Goal: Information Seeking & Learning: Learn about a topic

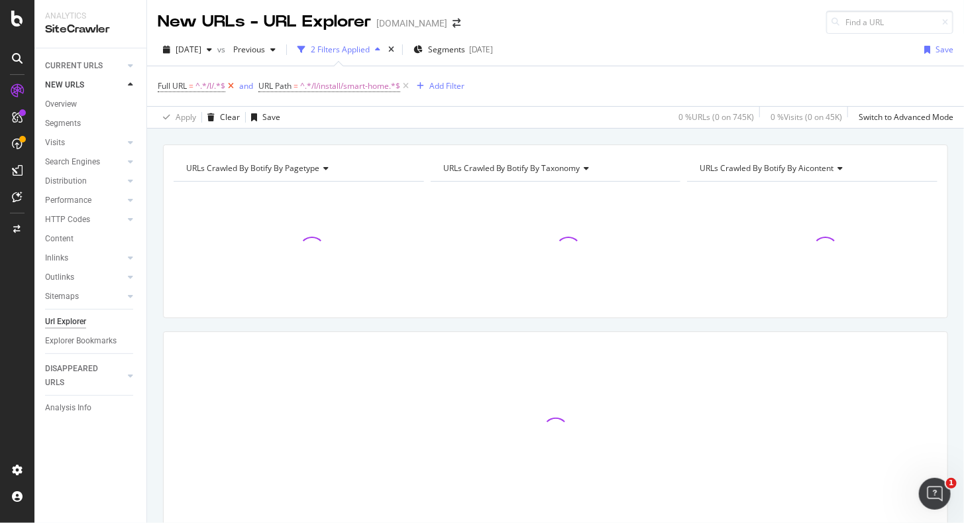
click at [234, 85] on icon at bounding box center [230, 85] width 11 height 13
click at [264, 86] on span "^.*/l/install/smart-home.*$" at bounding box center [249, 86] width 100 height 19
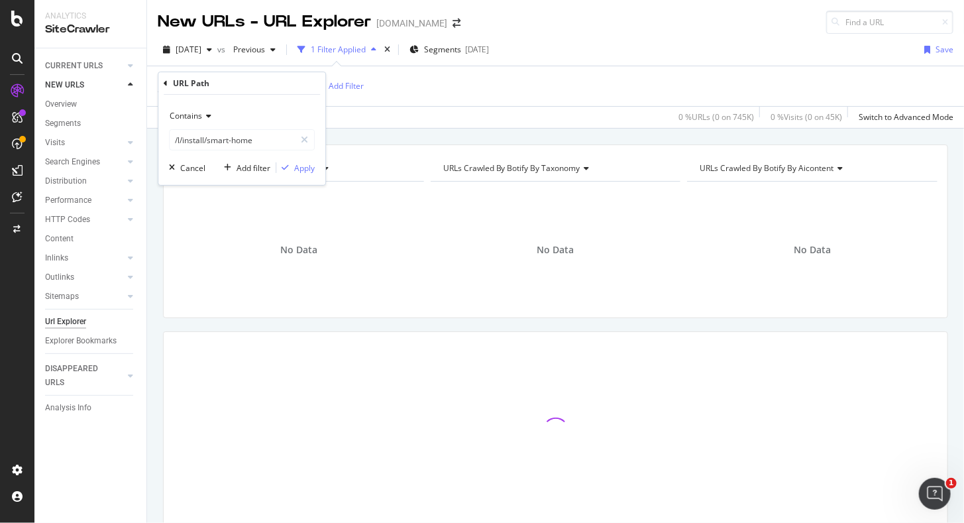
click at [208, 112] on icon at bounding box center [206, 116] width 9 height 8
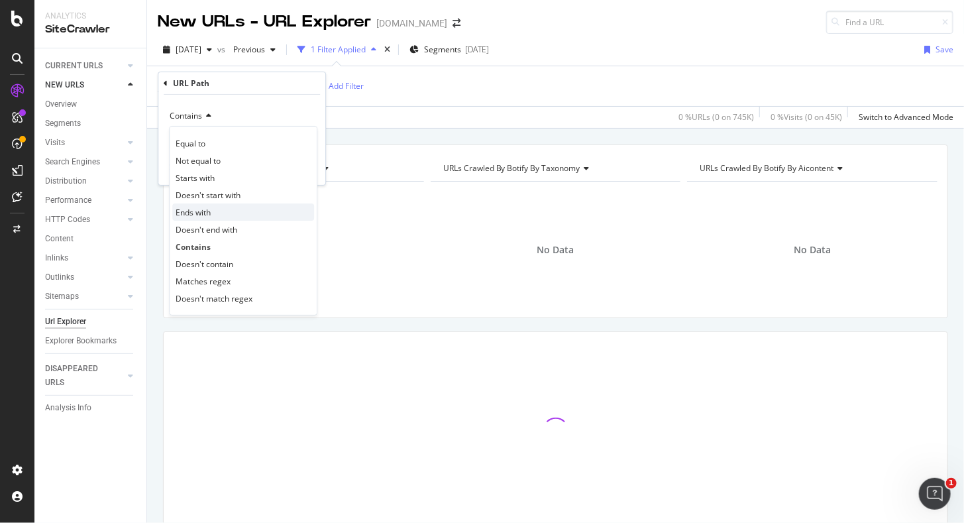
click at [210, 203] on div "Ends with" at bounding box center [243, 211] width 142 height 17
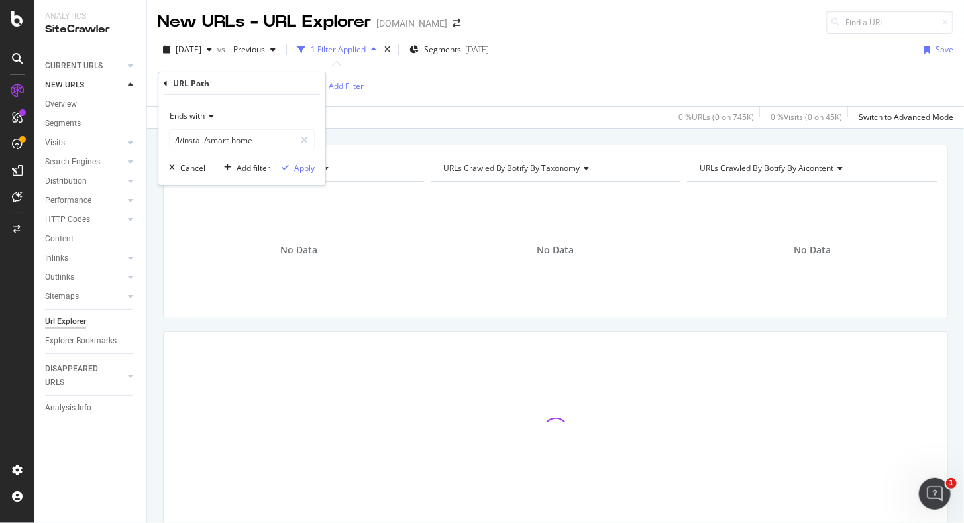
click at [299, 162] on div "Apply" at bounding box center [304, 167] width 21 height 11
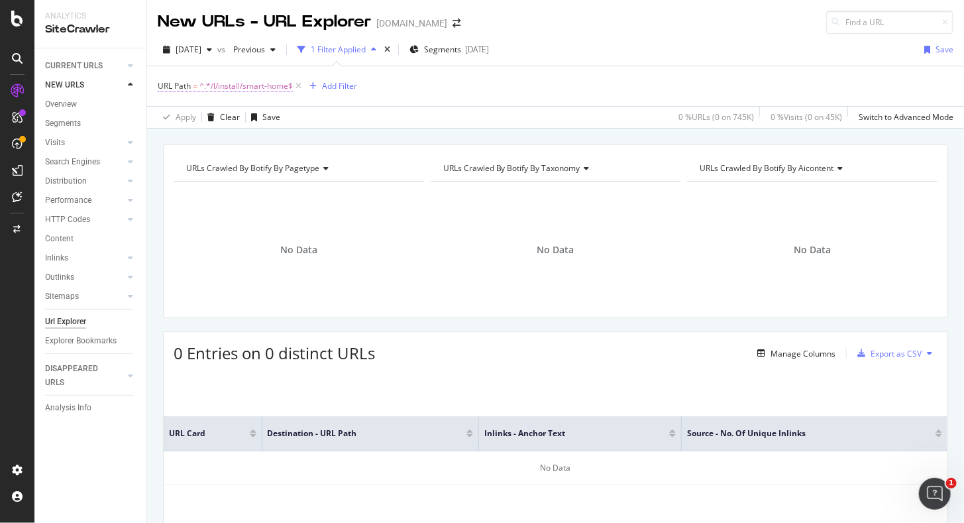
click at [270, 86] on span "^.*/l/install/smart-home$" at bounding box center [245, 86] width 93 height 19
paste input "bathroom"
type input "bathroom"
click at [375, 93] on div "URL Path = ^.*/l/install/smart-home$ Add Filter" at bounding box center [556, 86] width 796 height 40
click at [331, 87] on div "Add Filter" at bounding box center [339, 85] width 35 height 11
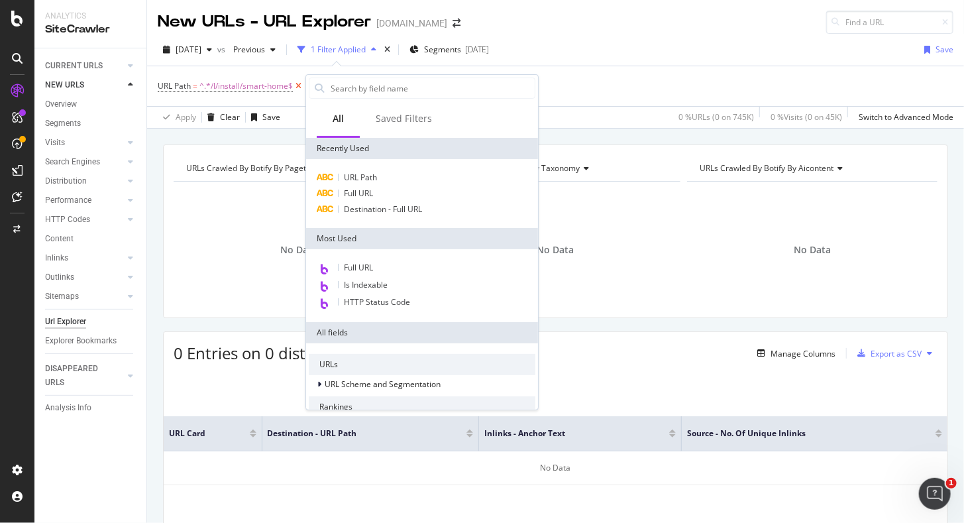
click at [301, 87] on icon at bounding box center [298, 85] width 11 height 13
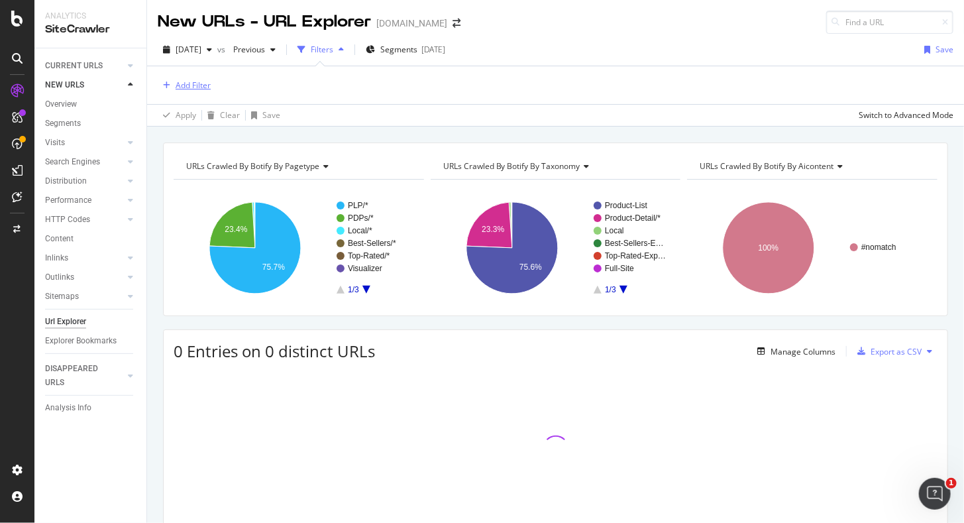
click at [203, 85] on div "Add Filter" at bounding box center [193, 84] width 35 height 11
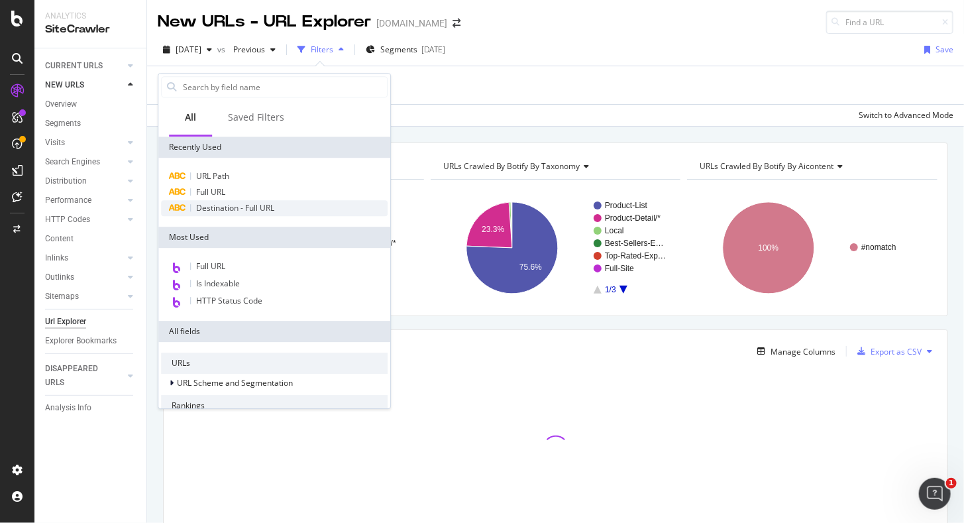
click at [224, 208] on span "Destination - Full URL" at bounding box center [235, 207] width 78 height 11
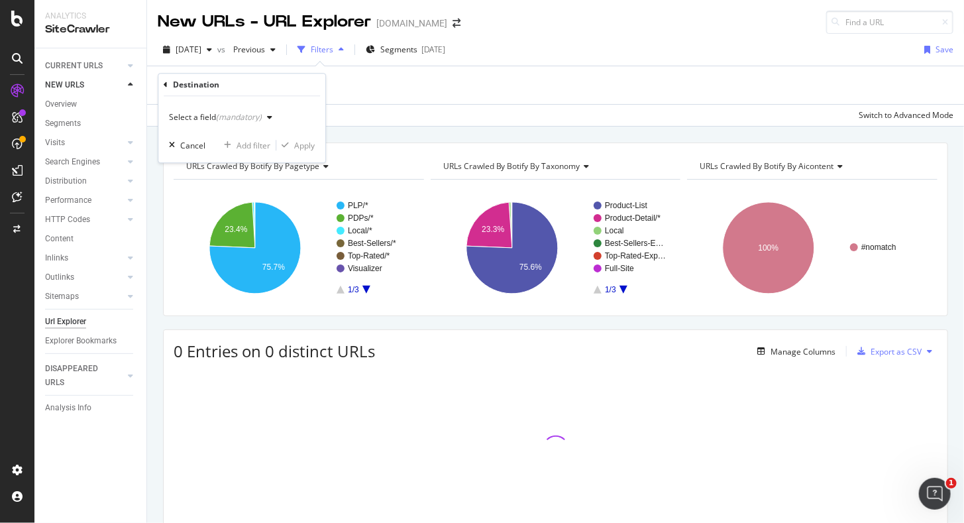
click at [210, 115] on div "Select a field (mandatory)" at bounding box center [215, 117] width 93 height 8
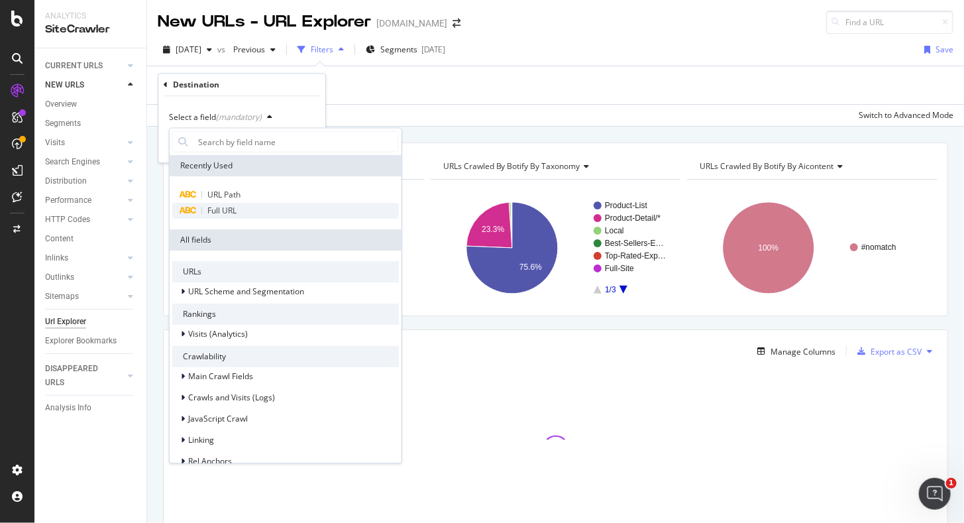
click at [209, 211] on span "Full URL" at bounding box center [221, 210] width 29 height 11
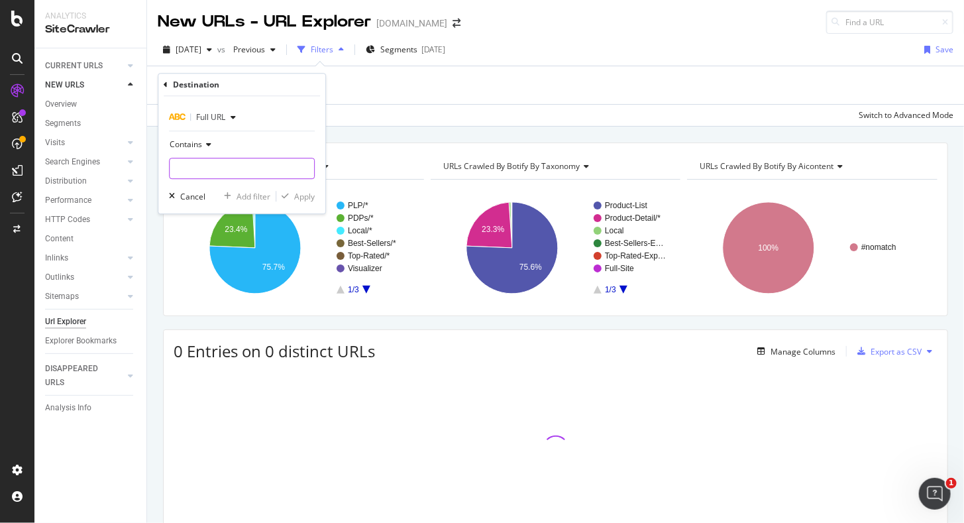
click at [208, 166] on input "text" at bounding box center [242, 168] width 144 height 21
paste input "bathroom"
type input "bathroom"
click at [303, 196] on div "Apply" at bounding box center [304, 196] width 21 height 11
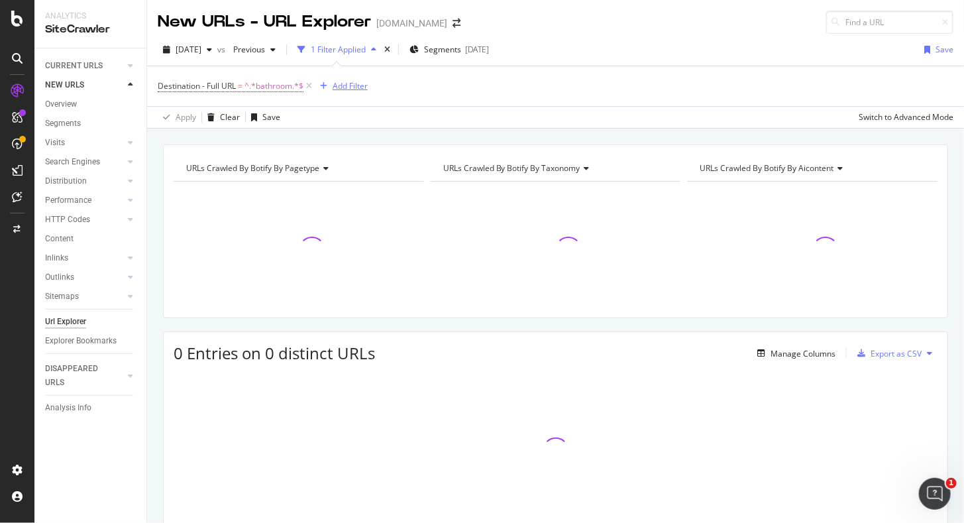
click at [335, 85] on div "Add Filter" at bounding box center [350, 85] width 35 height 11
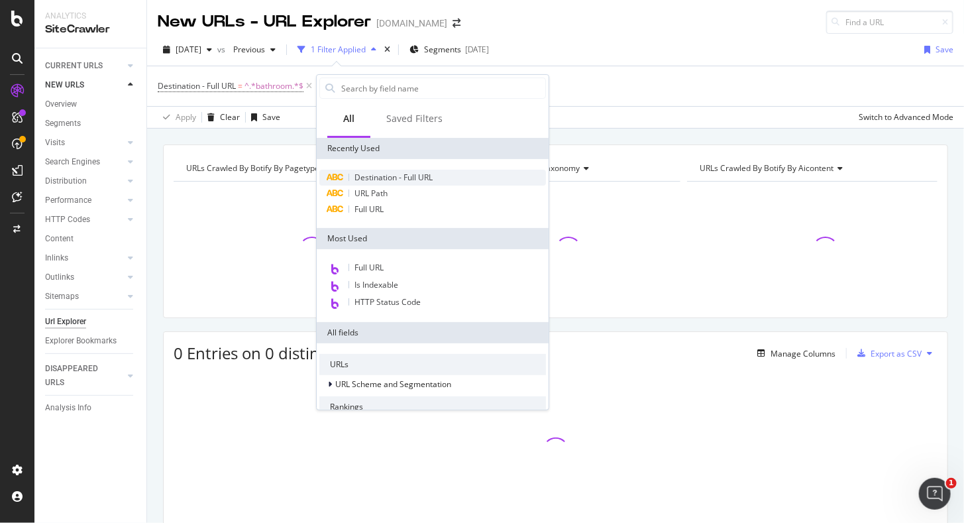
click at [387, 180] on span "Destination - Full URL" at bounding box center [393, 177] width 78 height 11
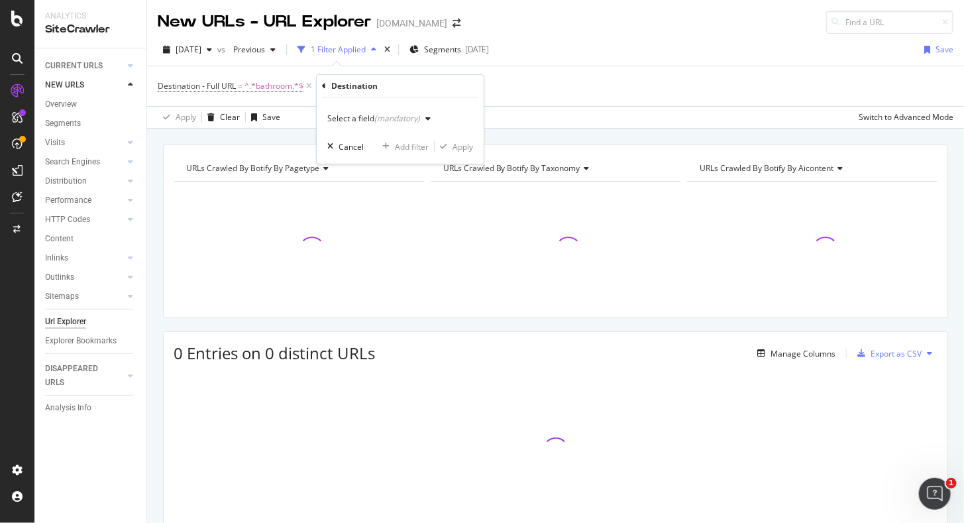
click at [396, 123] on div "Select a field (mandatory)" at bounding box center [381, 119] width 109 height 20
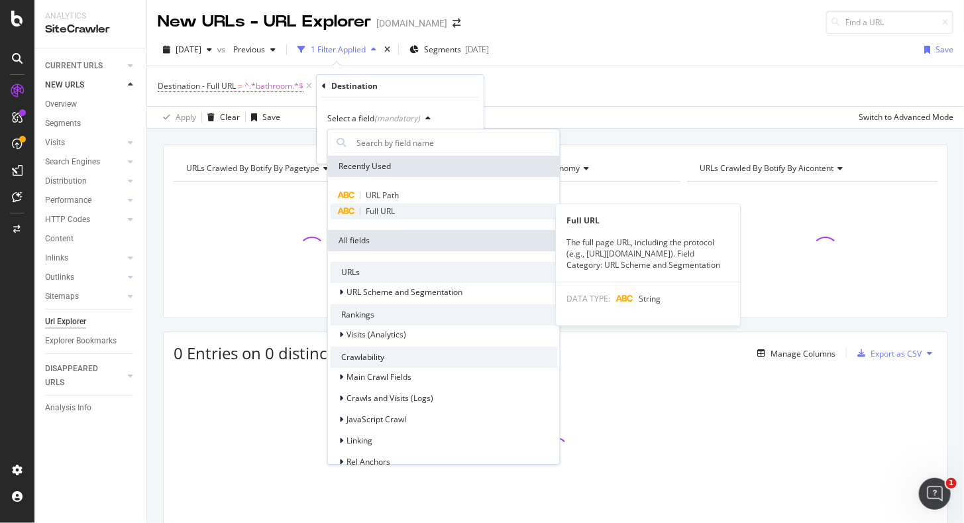
click at [387, 205] on div "Full URL" at bounding box center [444, 211] width 227 height 16
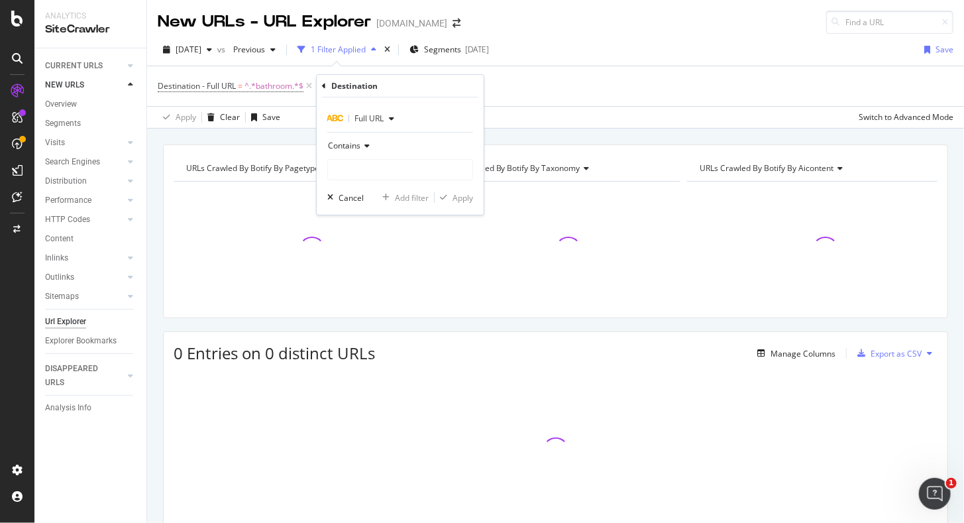
click at [360, 146] on span "Contains" at bounding box center [344, 145] width 32 height 11
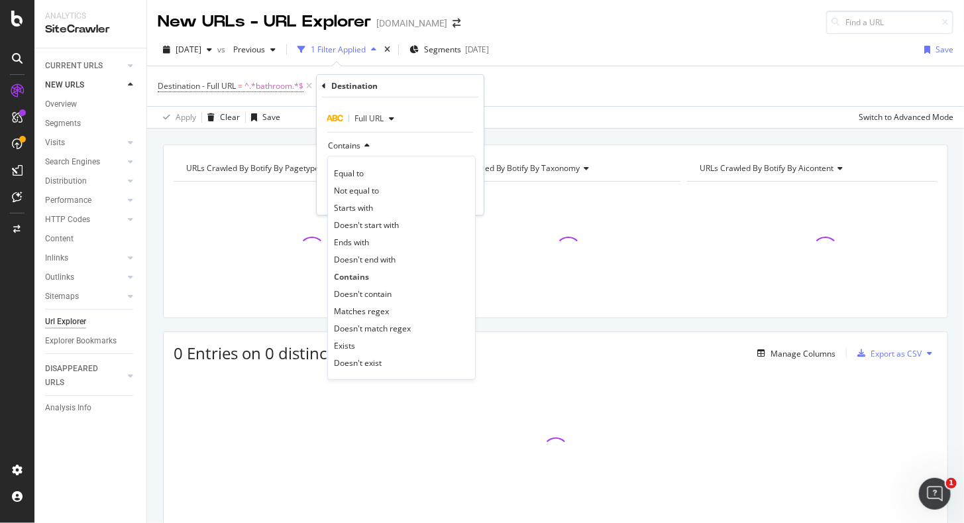
click at [360, 146] on span "Contains" at bounding box center [344, 145] width 32 height 11
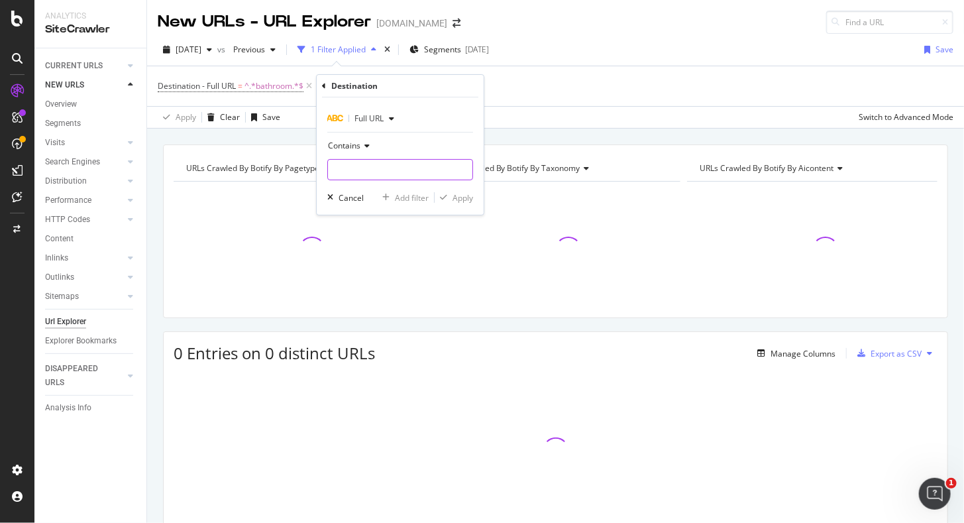
click at [355, 172] on input "text" at bounding box center [400, 169] width 144 height 21
type input "/l/"
click at [458, 201] on div "Apply" at bounding box center [462, 197] width 21 height 11
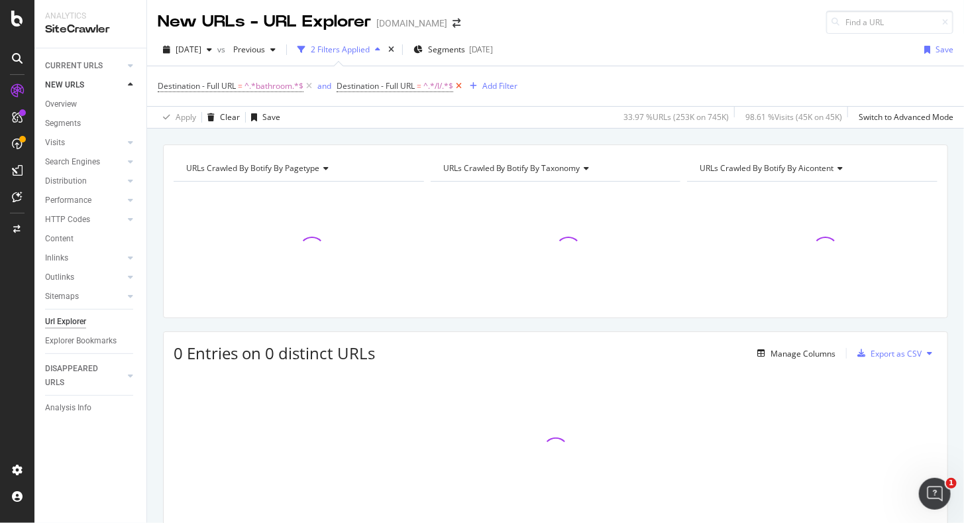
click at [459, 87] on icon at bounding box center [458, 85] width 11 height 13
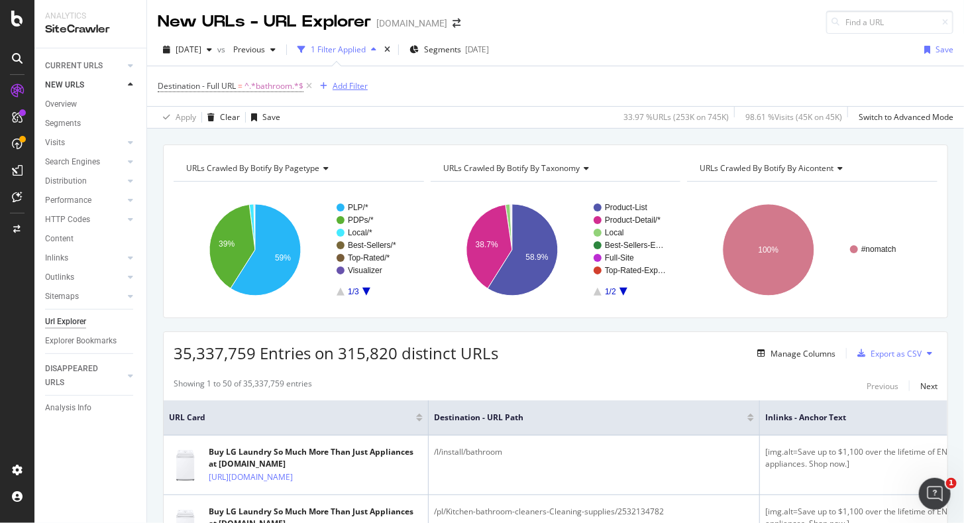
click at [337, 87] on div "Add Filter" at bounding box center [350, 85] width 35 height 11
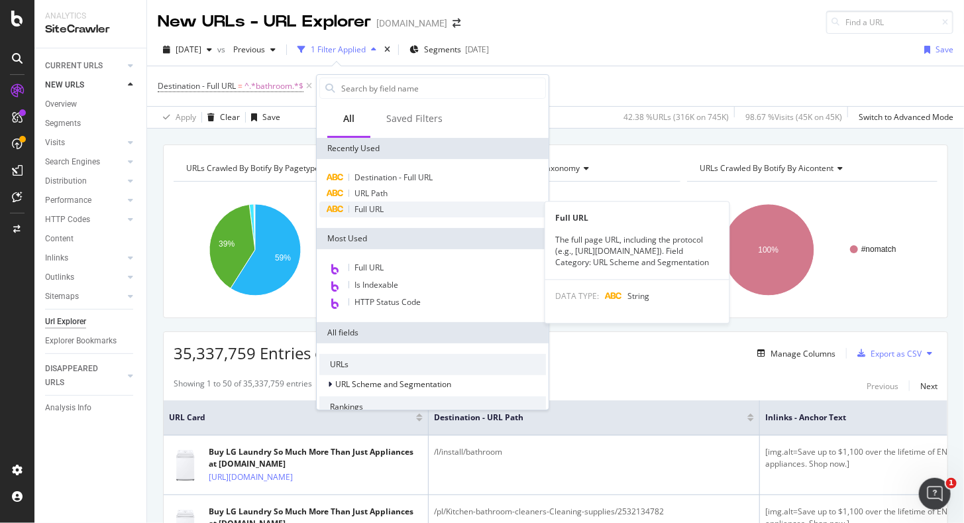
click at [386, 206] on div "Full URL" at bounding box center [432, 209] width 227 height 16
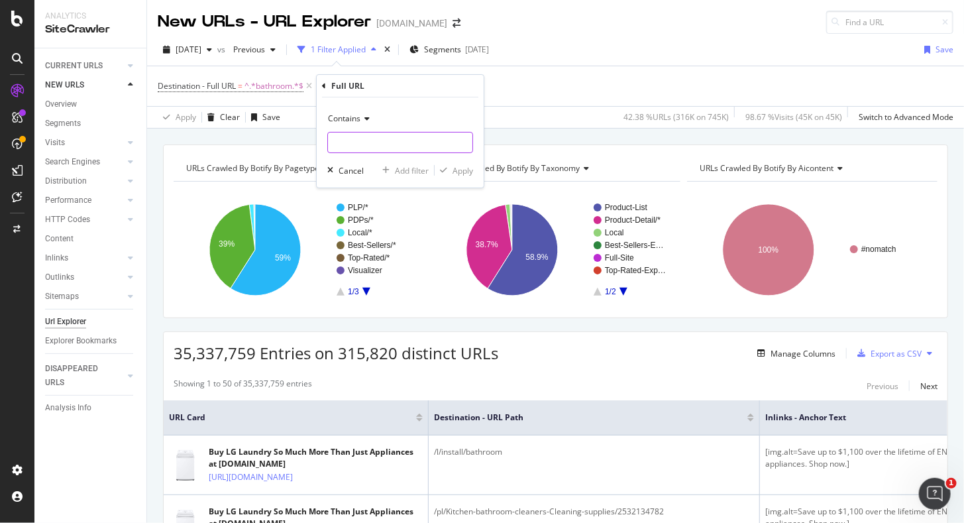
click at [362, 142] on input "text" at bounding box center [400, 142] width 144 height 21
type input "/l/"
click at [444, 168] on icon "button" at bounding box center [443, 170] width 7 height 8
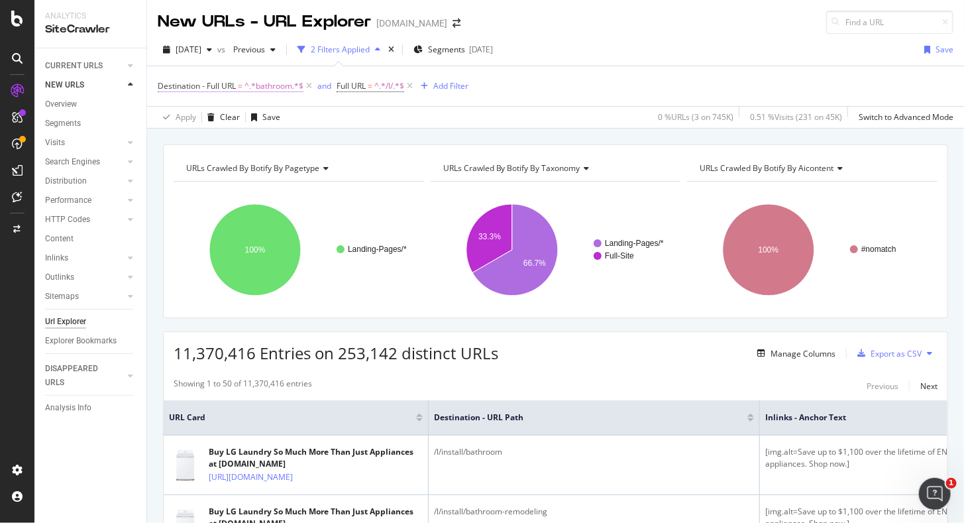
click at [276, 85] on span "^.*bathroom.*$" at bounding box center [273, 86] width 59 height 19
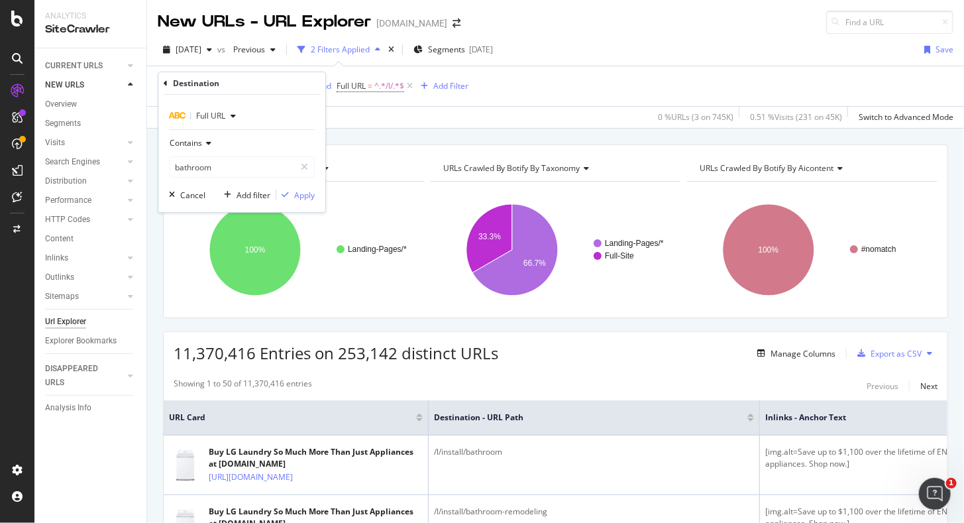
click at [405, 101] on div "Destination - Full URL = ^.*bathroom.*$ and Full URL = ^.*/l/.*$ Add Filter" at bounding box center [556, 86] width 796 height 40
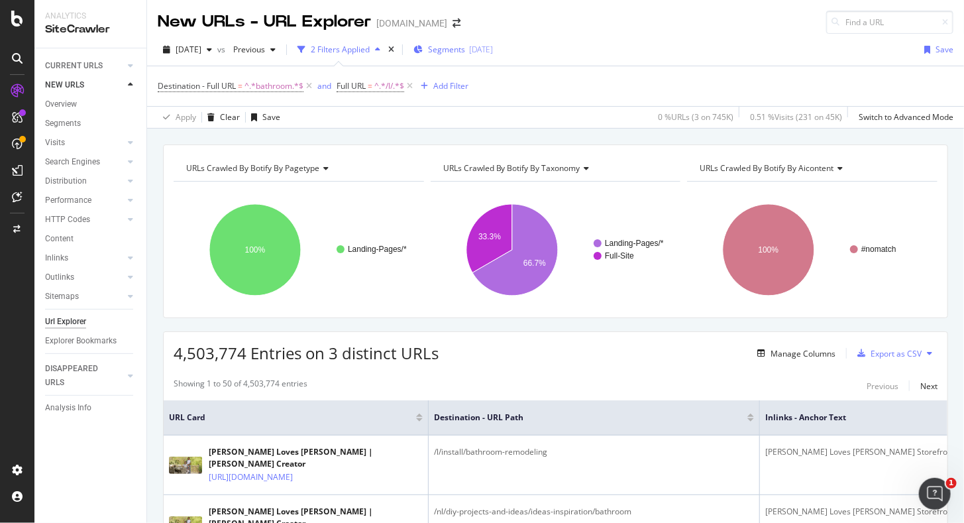
click at [462, 46] on span "Segments" at bounding box center [446, 49] width 37 height 11
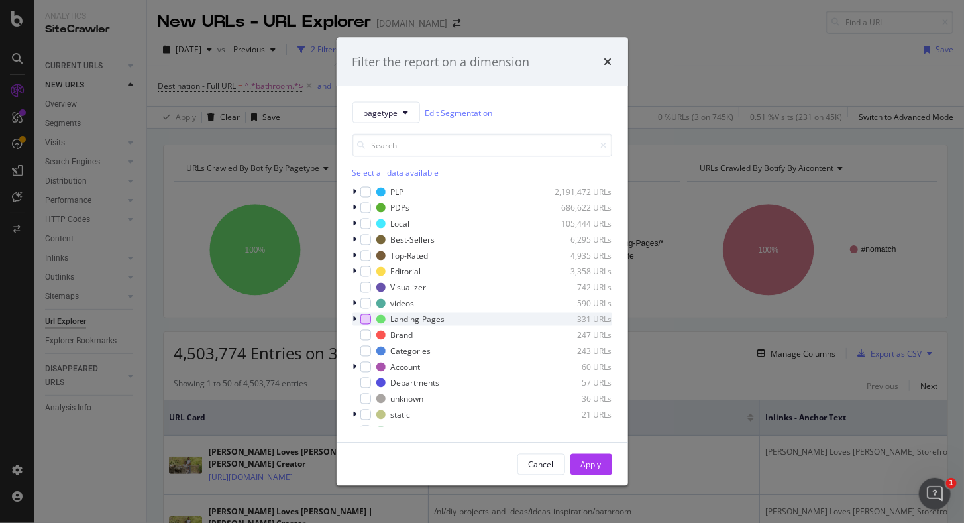
click at [363, 322] on div "modal" at bounding box center [365, 319] width 11 height 11
drag, startPoint x: 605, startPoint y: 468, endPoint x: 590, endPoint y: 325, distance: 143.9
click at [604, 468] on button "Apply" at bounding box center [591, 464] width 42 height 21
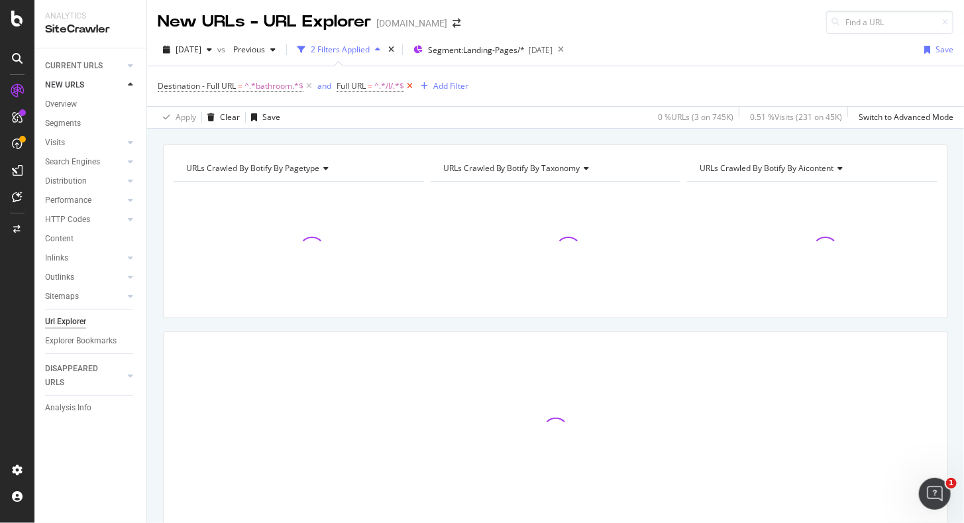
click at [413, 86] on icon at bounding box center [409, 85] width 11 height 13
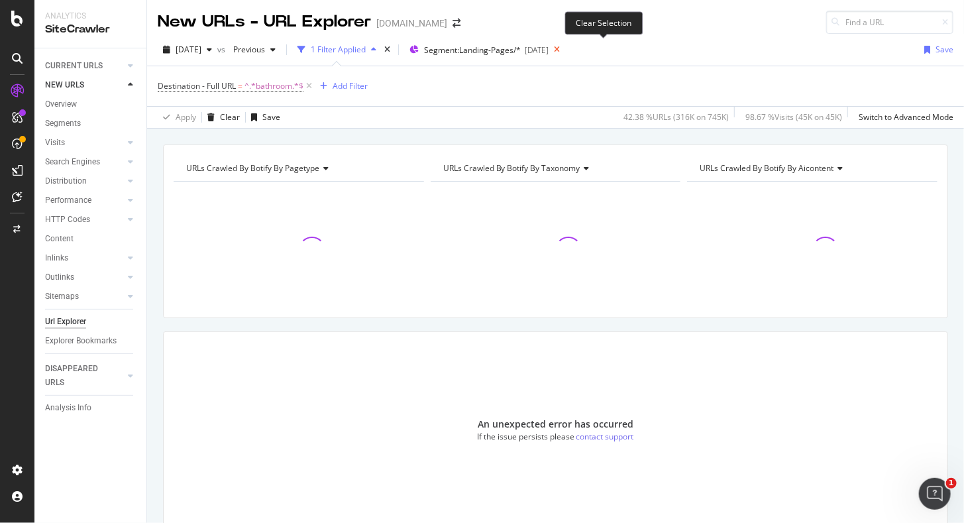
click at [565, 50] on icon at bounding box center [556, 49] width 17 height 19
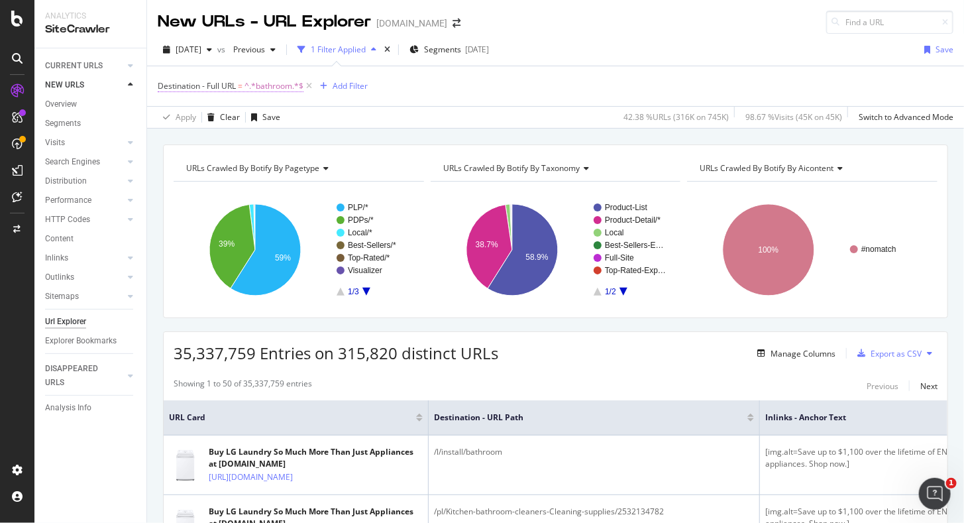
click at [270, 82] on span "^.*bathroom.*$" at bounding box center [273, 86] width 59 height 19
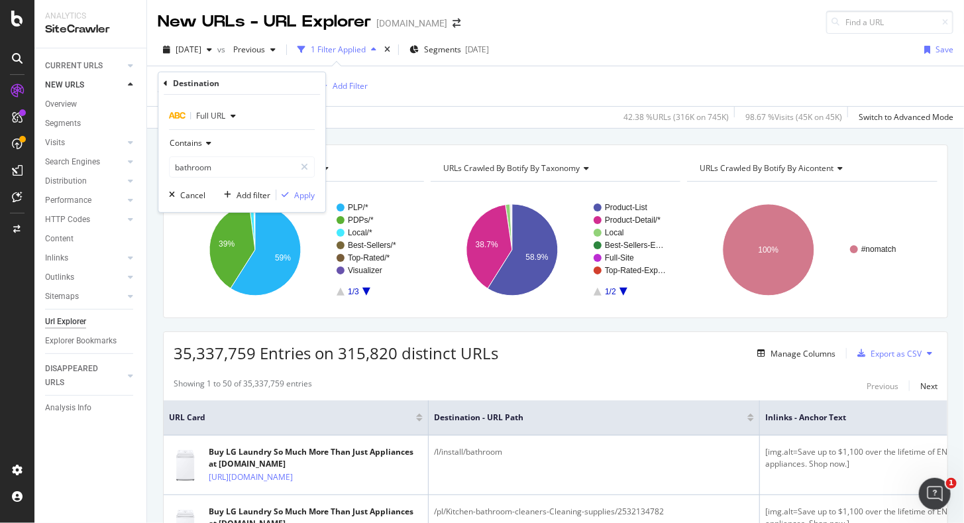
click at [207, 145] on icon at bounding box center [206, 143] width 9 height 8
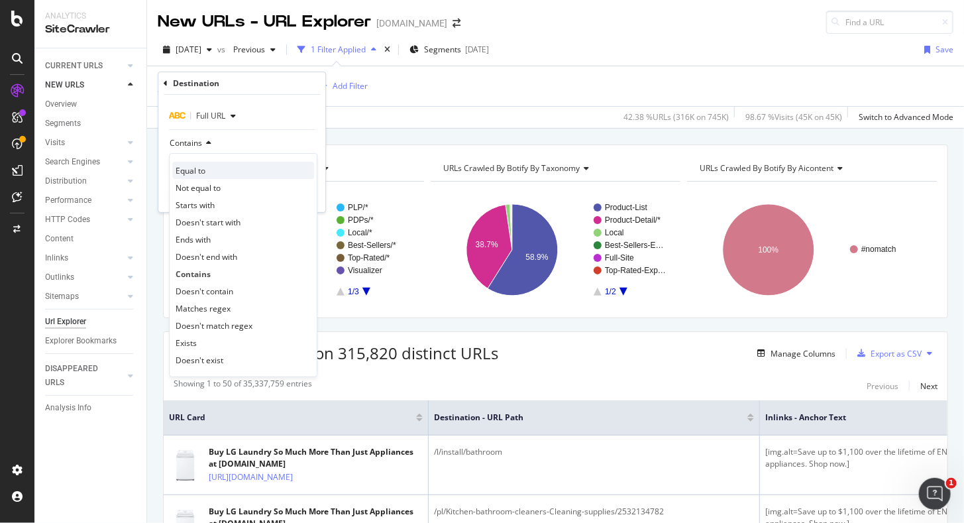
click at [208, 172] on div "Equal to" at bounding box center [243, 170] width 142 height 17
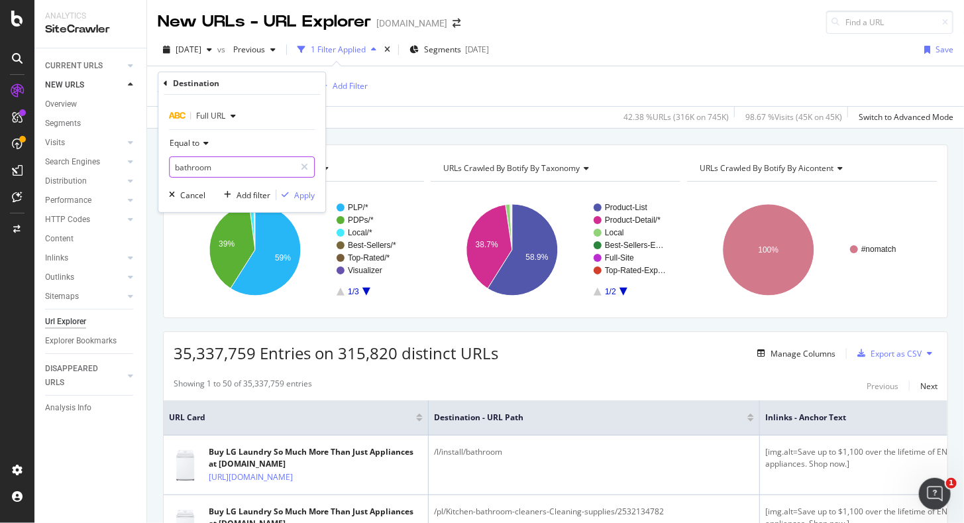
paste input "https://www.lowes.com/l/install/"
type input "https://www.lowes.com/l/install/bathroom"
click at [297, 199] on div "Apply" at bounding box center [304, 194] width 21 height 11
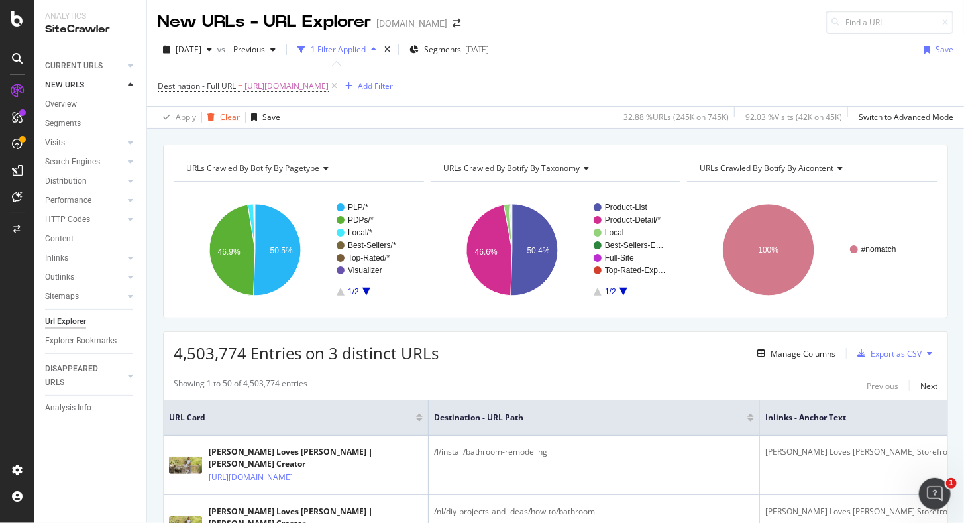
click at [220, 113] on div "Clear" at bounding box center [230, 116] width 20 height 11
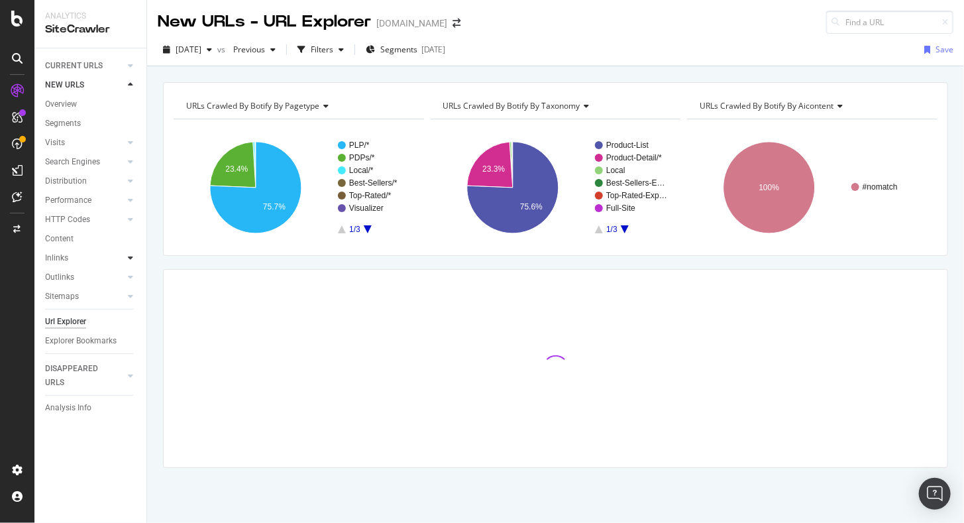
click at [130, 258] on icon at bounding box center [130, 258] width 5 height 8
click at [132, 257] on icon at bounding box center [130, 258] width 5 height 8
click at [333, 46] on div "Filters" at bounding box center [322, 49] width 23 height 11
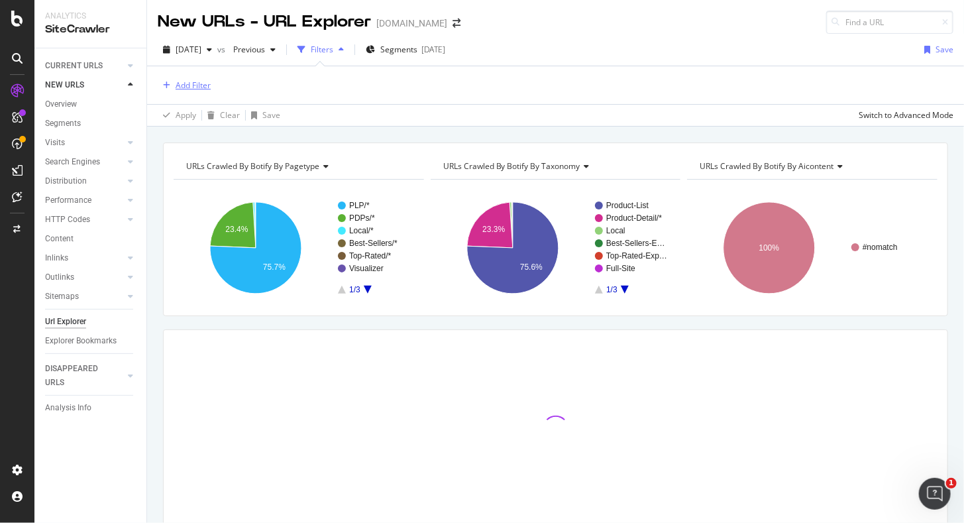
click at [197, 81] on div "Add Filter" at bounding box center [193, 84] width 35 height 11
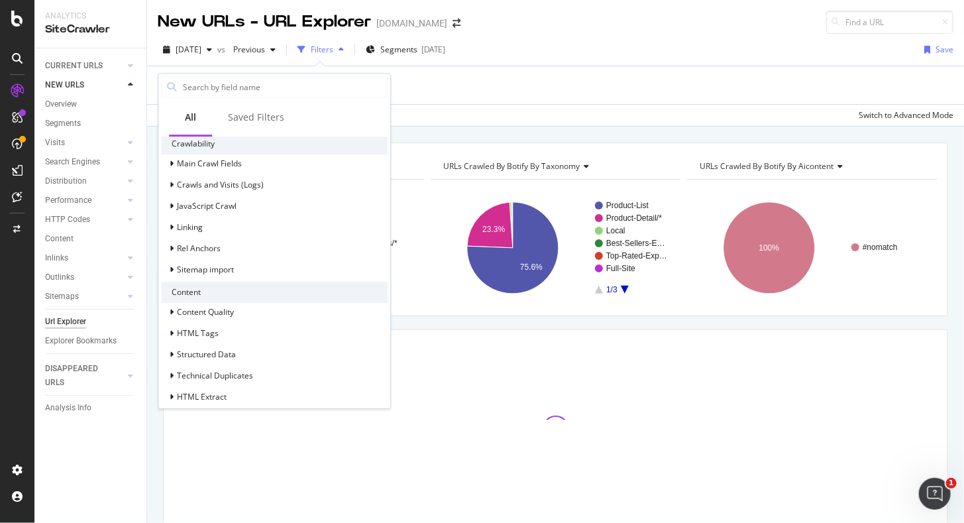
scroll to position [448, 0]
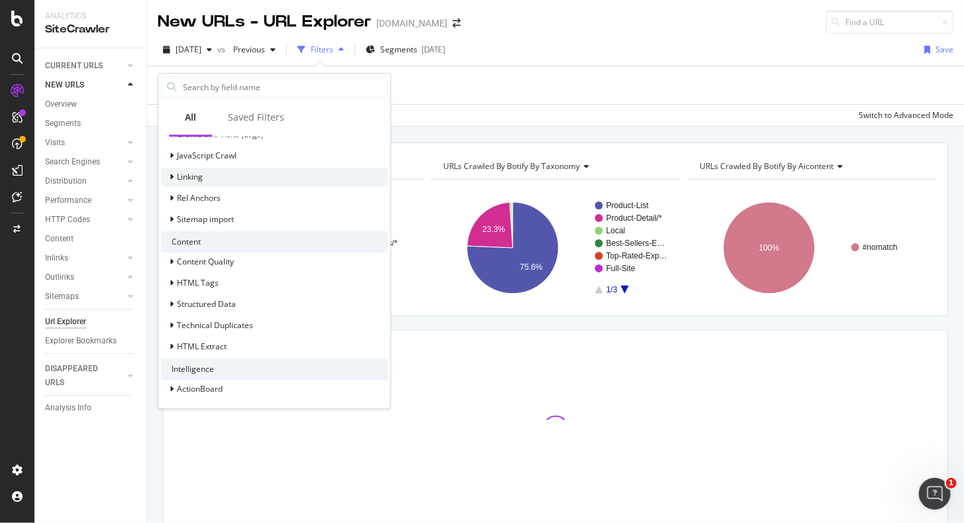
click at [192, 172] on span "Linking" at bounding box center [190, 176] width 26 height 11
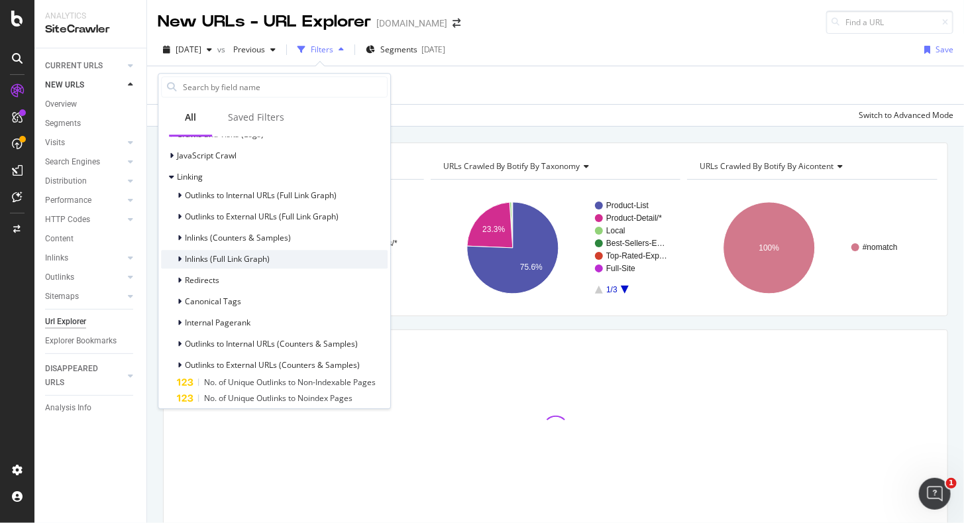
click at [180, 258] on icon at bounding box center [180, 259] width 4 height 8
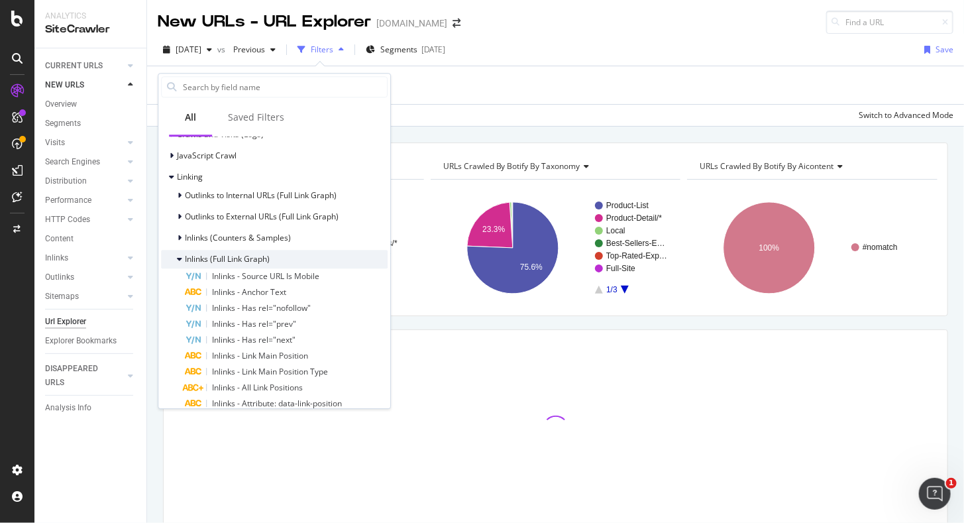
scroll to position [514, 0]
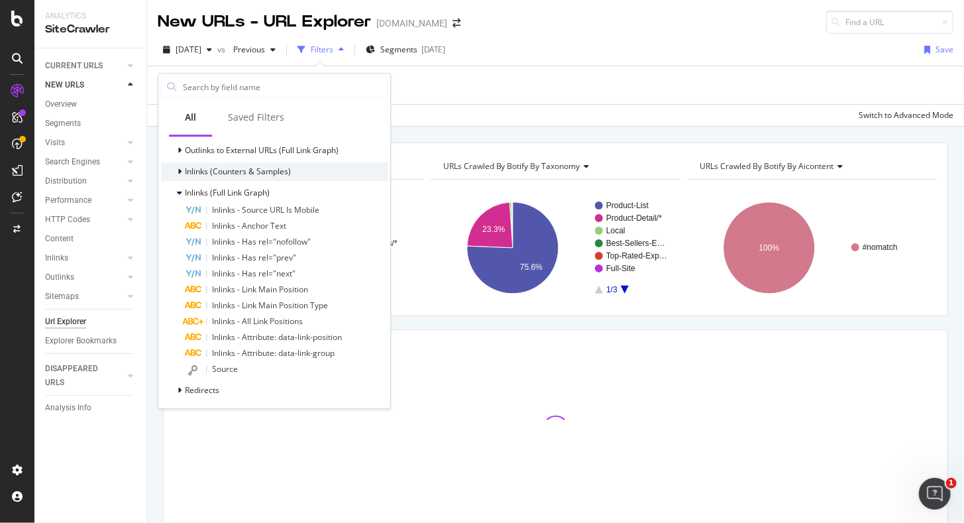
click at [188, 171] on span "Inlinks (Counters & Samples)" at bounding box center [238, 171] width 106 height 11
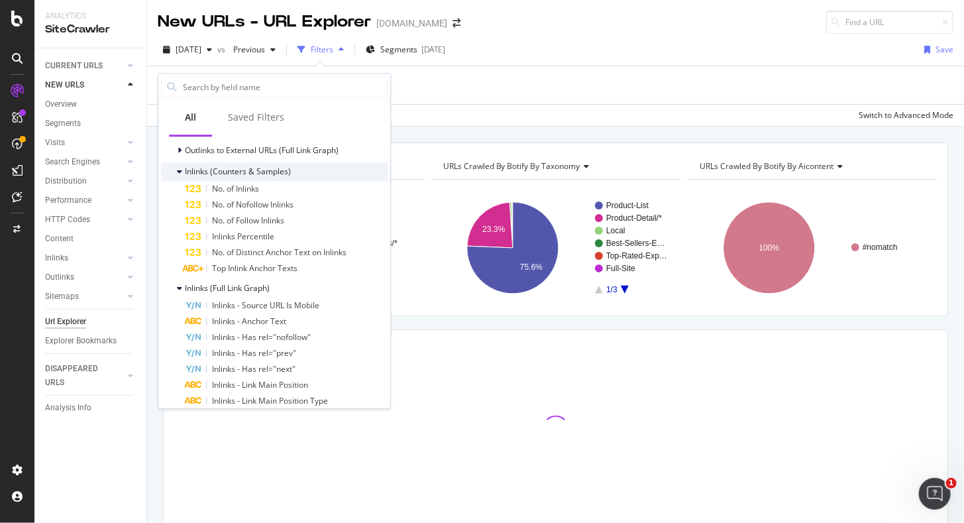
click at [188, 171] on span "Inlinks (Counters & Samples)" at bounding box center [238, 171] width 106 height 11
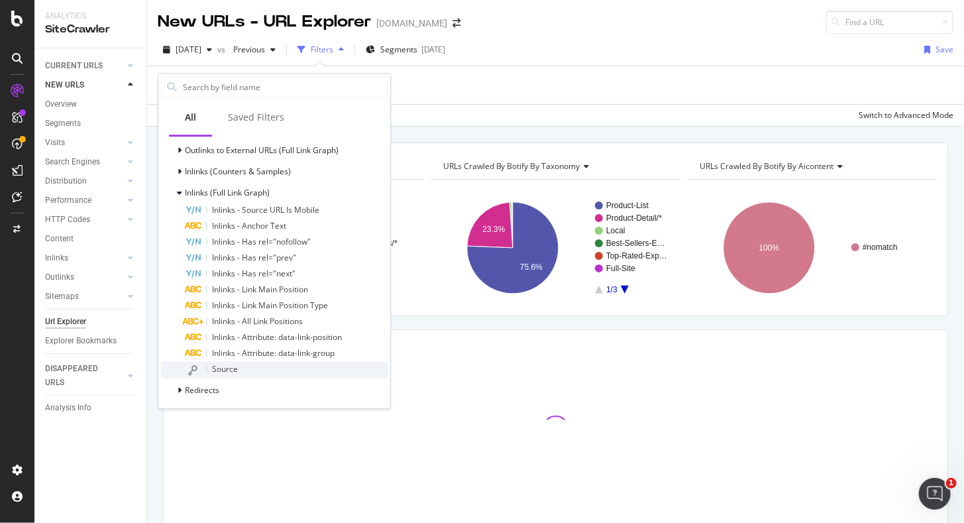
click at [231, 364] on span "Source" at bounding box center [225, 368] width 26 height 11
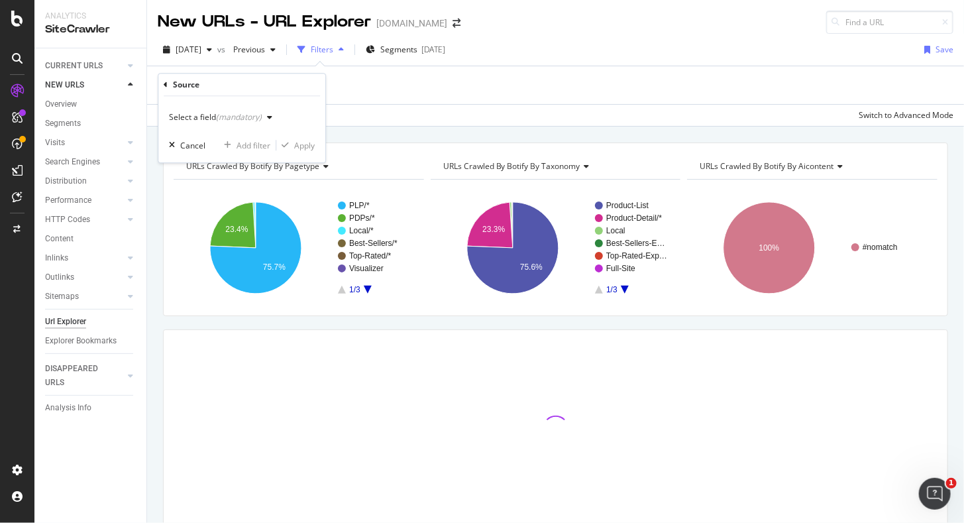
click at [234, 114] on div "(mandatory)" at bounding box center [239, 116] width 46 height 11
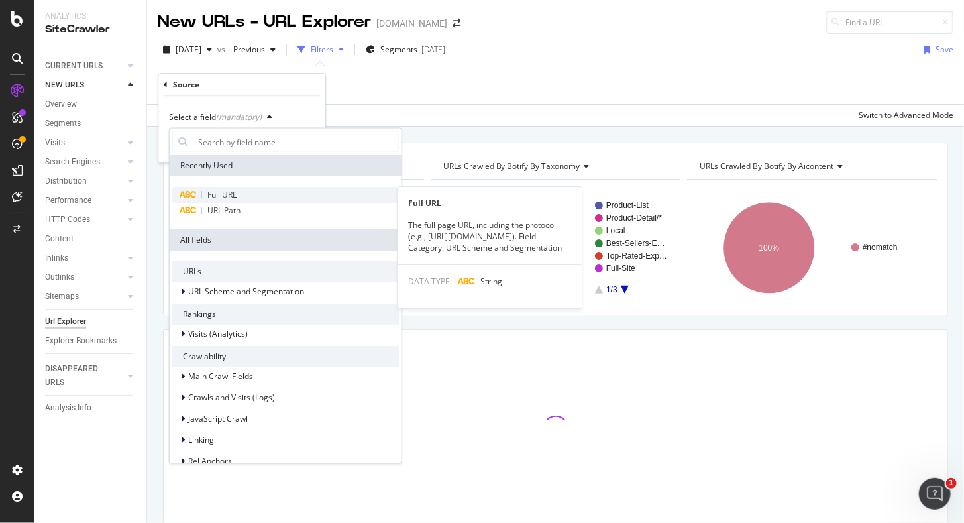
click at [232, 192] on span "Full URL" at bounding box center [221, 194] width 29 height 11
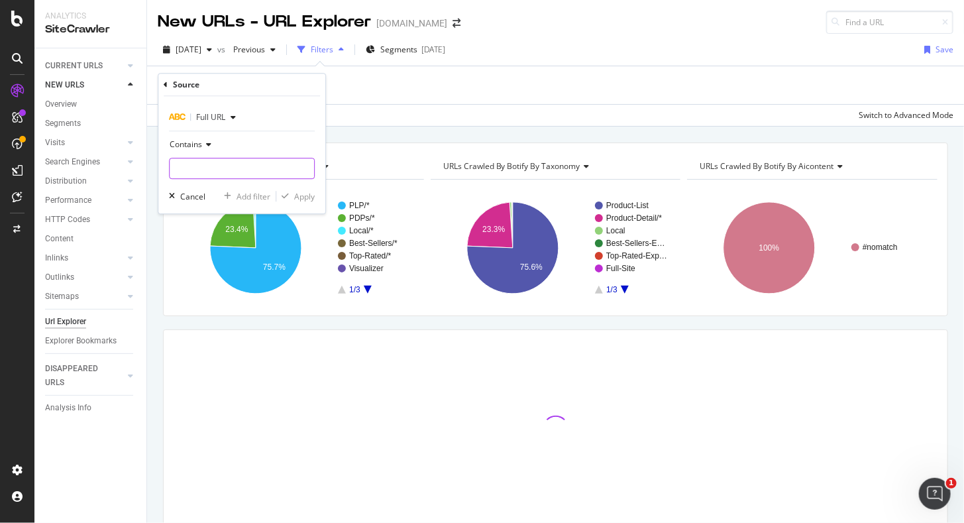
click at [203, 166] on input "text" at bounding box center [242, 168] width 144 height 21
paste input "https://www.lowes.com/l/install/bathroom"
type input "https://www.lowes.com/l/install/bathroom"
click at [304, 195] on div "Apply" at bounding box center [304, 196] width 21 height 11
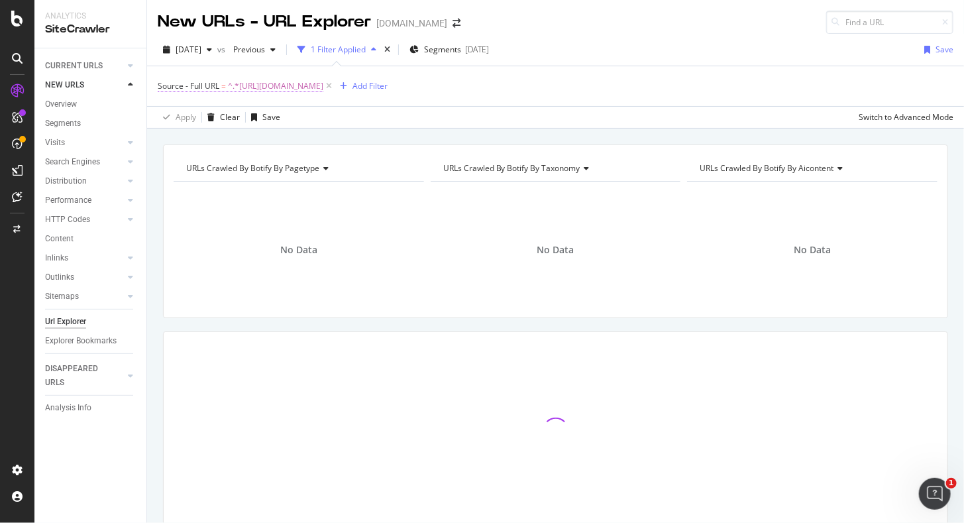
click at [323, 81] on span "^.*https://www.lowes.com/l/install/bathroom.*$" at bounding box center [275, 86] width 95 height 19
click at [209, 142] on icon at bounding box center [206, 143] width 9 height 8
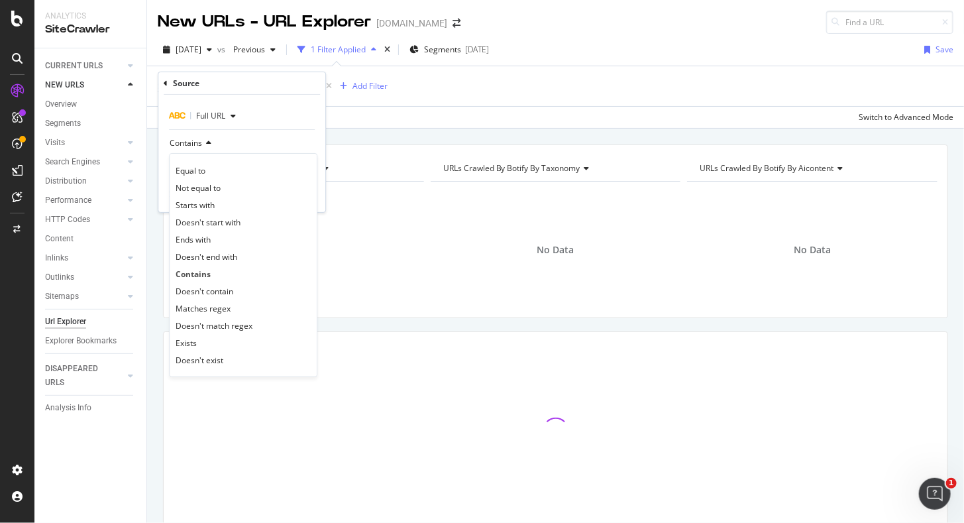
click at [209, 142] on icon at bounding box center [206, 143] width 9 height 8
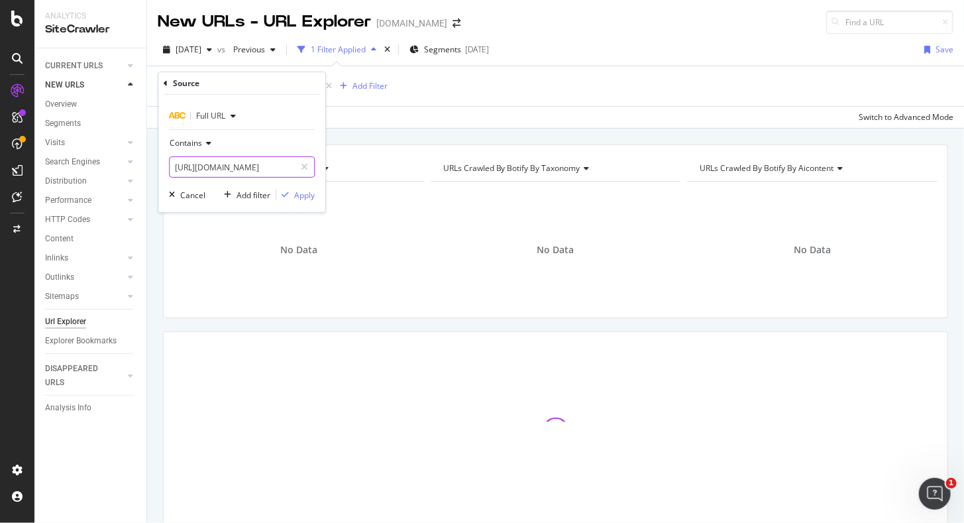
click at [262, 168] on input "https://www.lowes.com/l/install/bathroom" at bounding box center [232, 166] width 125 height 21
type input "/l/install/bathroom"
click at [296, 197] on div "Apply" at bounding box center [304, 194] width 21 height 11
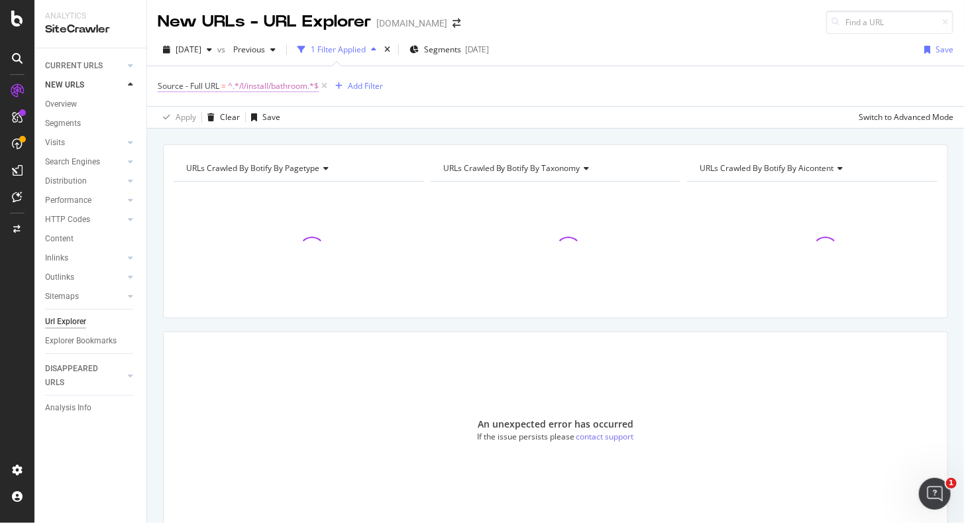
click at [256, 89] on span "^.*/l/install/bathroom.*$" at bounding box center [273, 86] width 91 height 19
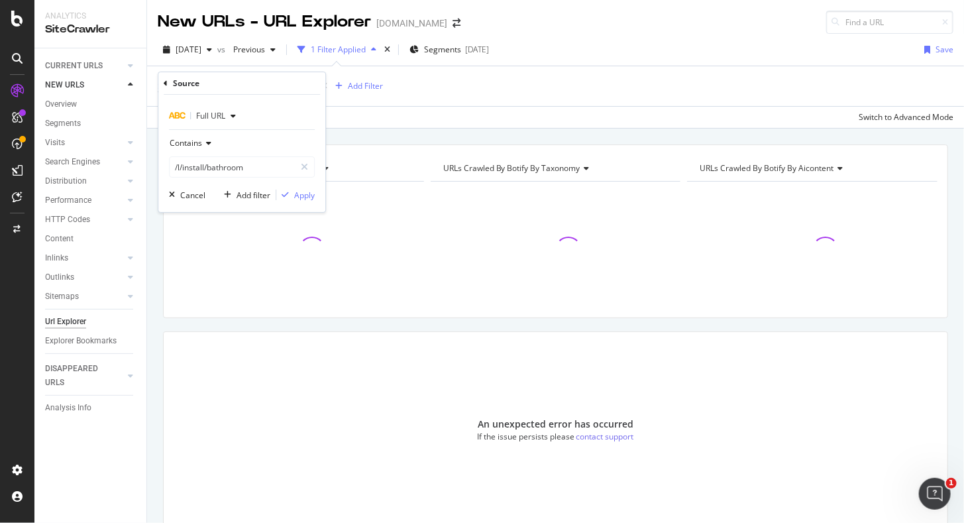
click at [202, 112] on span "Full URL" at bounding box center [210, 115] width 29 height 11
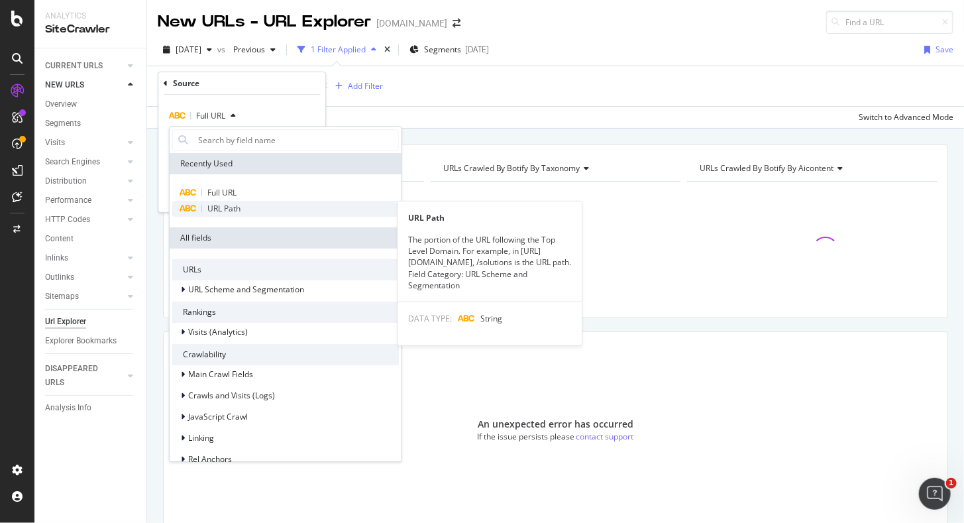
click at [234, 209] on span "URL Path" at bounding box center [223, 208] width 33 height 11
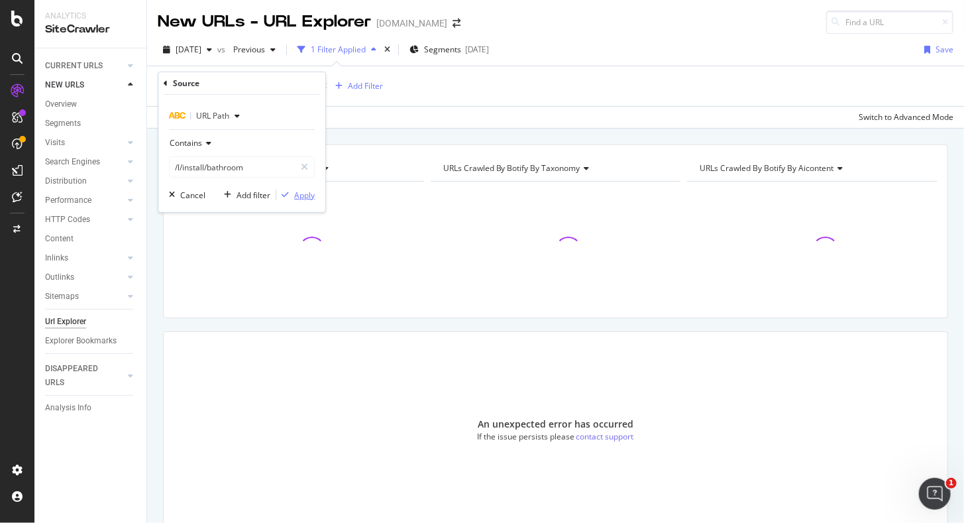
click at [295, 193] on div "Apply" at bounding box center [304, 194] width 21 height 11
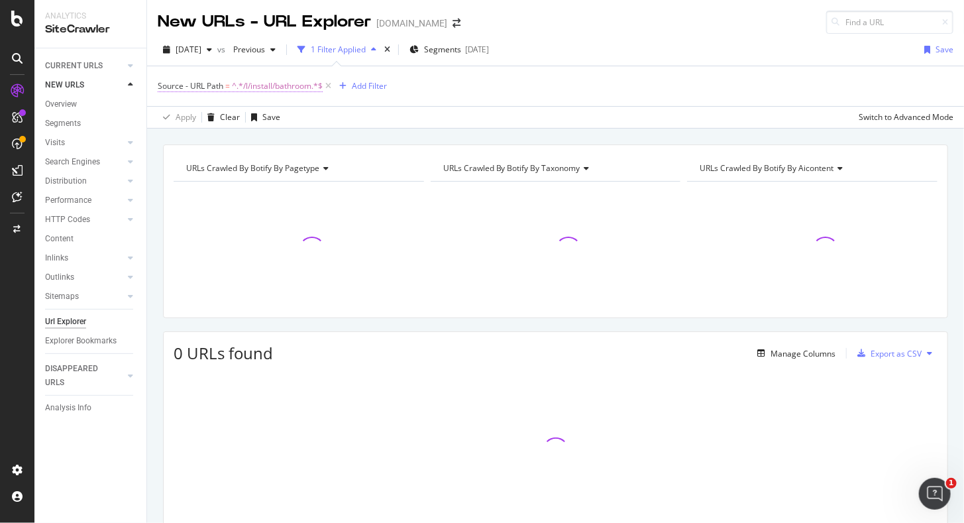
click at [299, 83] on span "^.*/l/install/bathroom.*$" at bounding box center [277, 86] width 91 height 19
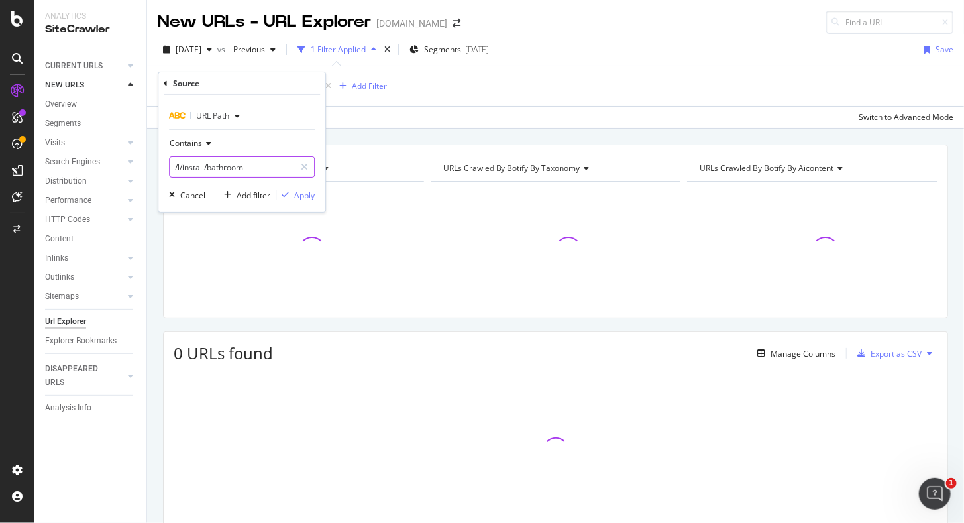
click at [182, 166] on input "/l/install/bathroom" at bounding box center [232, 166] width 125 height 21
click at [179, 166] on input "/l/install/bathroom" at bounding box center [232, 166] width 125 height 21
type input "/install/bathroom"
click at [294, 194] on div "Apply" at bounding box center [304, 194] width 21 height 11
